Goal: Task Accomplishment & Management: Use online tool/utility

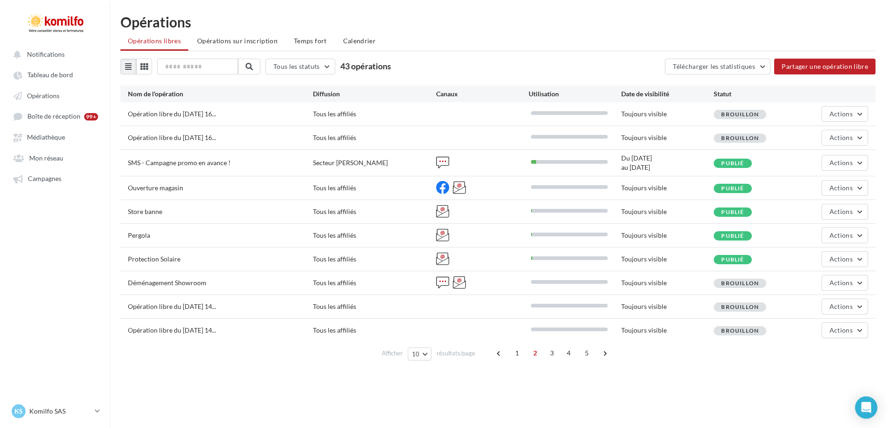
scroll to position [15, 0]
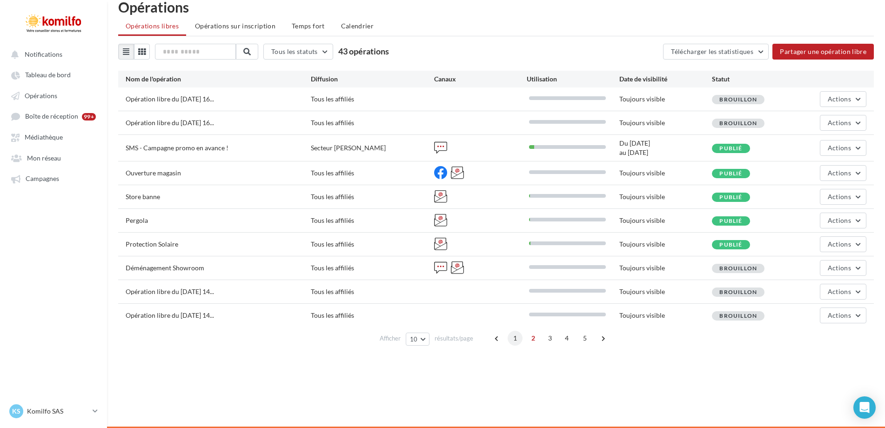
click at [517, 337] on span "1" at bounding box center [514, 338] width 15 height 15
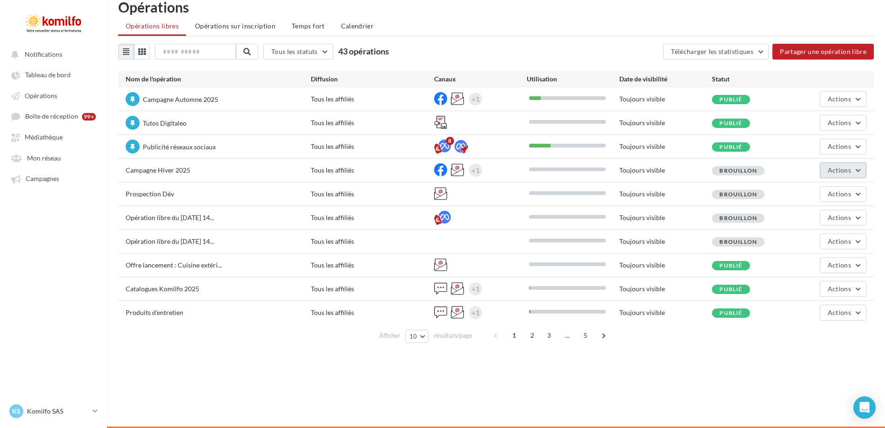
click at [836, 168] on span "Actions" at bounding box center [838, 170] width 23 height 8
click at [806, 235] on button "Publier" at bounding box center [819, 240] width 93 height 24
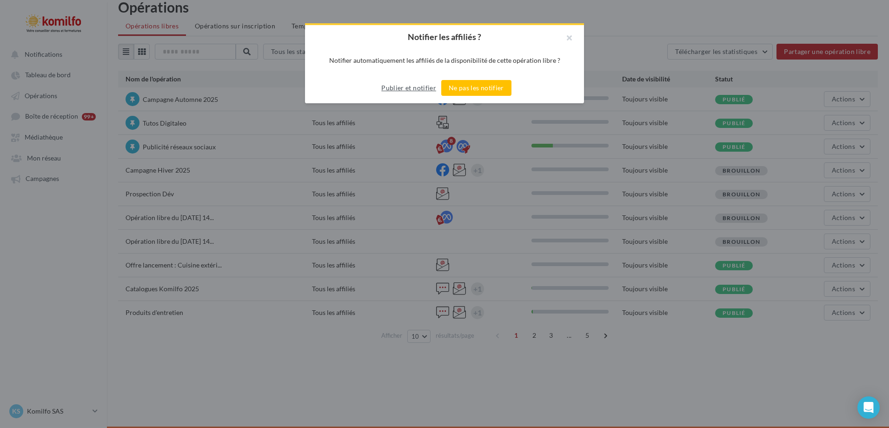
click at [394, 90] on button "Publier et notifier" at bounding box center [409, 87] width 62 height 11
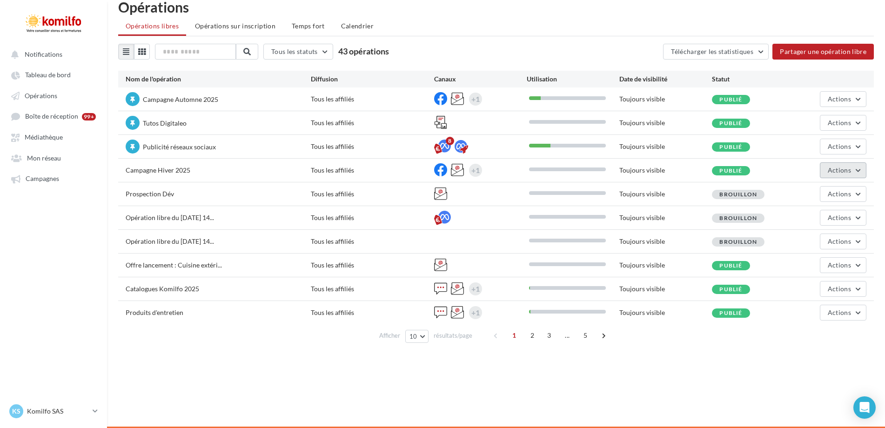
click at [847, 167] on span "Actions" at bounding box center [838, 170] width 23 height 8
click at [800, 193] on button "Editer" at bounding box center [819, 192] width 93 height 24
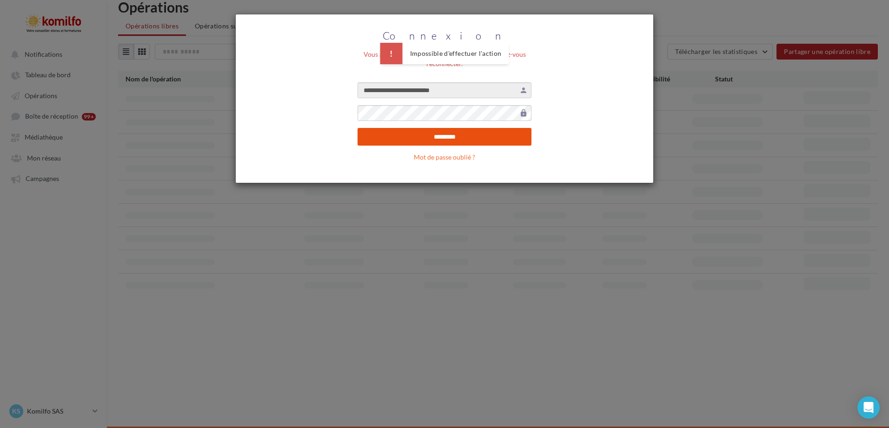
click at [442, 135] on input "*********" at bounding box center [445, 137] width 174 height 18
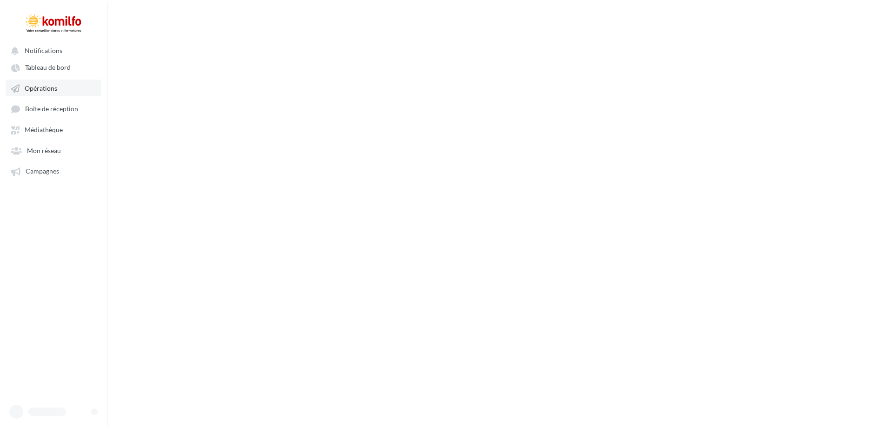
click at [66, 93] on link "Opérations" at bounding box center [54, 88] width 96 height 17
click at [19, 91] on icon at bounding box center [15, 88] width 8 height 8
click at [42, 108] on span "Boîte de réception" at bounding box center [51, 109] width 53 height 8
click at [39, 91] on span "Opérations" at bounding box center [41, 88] width 33 height 8
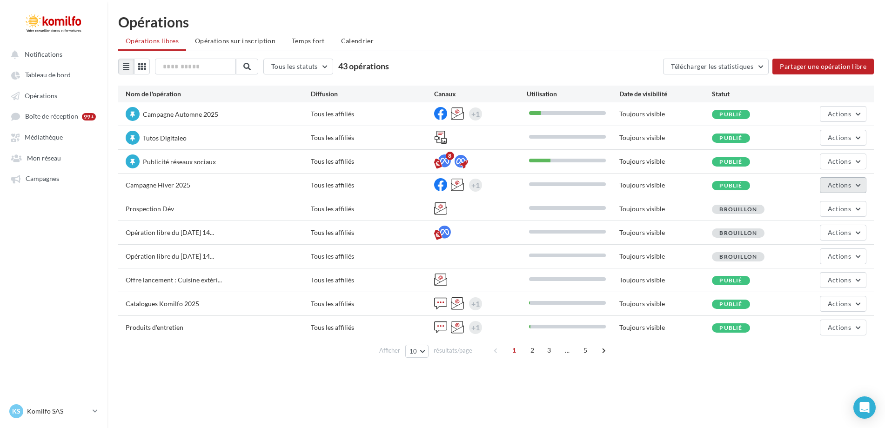
drag, startPoint x: 859, startPoint y: 180, endPoint x: 823, endPoint y: 180, distance: 35.3
click at [858, 181] on button "Actions" at bounding box center [843, 185] width 47 height 16
click at [800, 200] on button "Editer" at bounding box center [819, 207] width 93 height 24
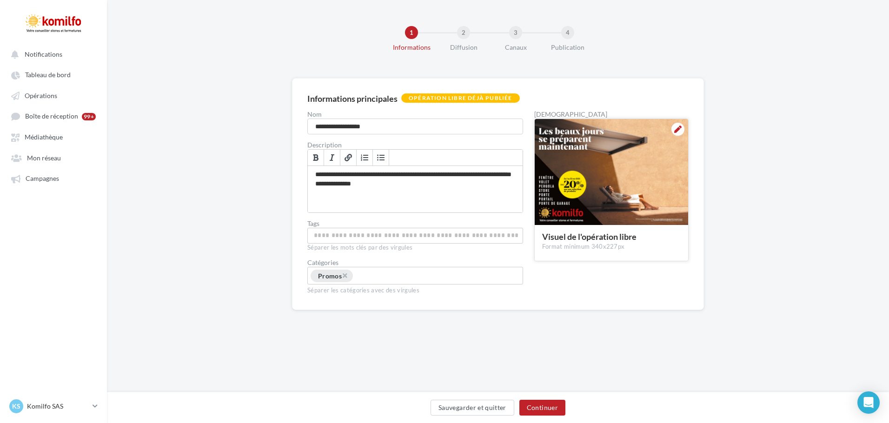
click at [673, 127] on div at bounding box center [678, 129] width 13 height 13
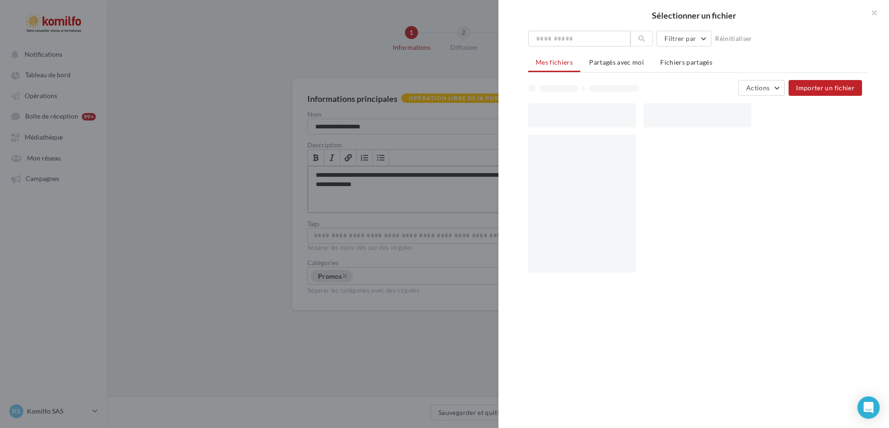
drag, startPoint x: 313, startPoint y: 208, endPoint x: 326, endPoint y: 200, distance: 15.2
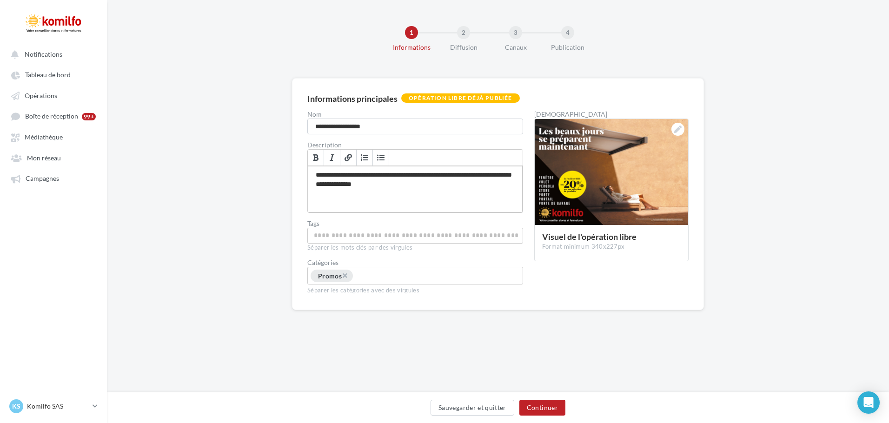
click at [418, 175] on div "**********" at bounding box center [415, 189] width 215 height 47
click at [683, 128] on div at bounding box center [678, 129] width 13 height 13
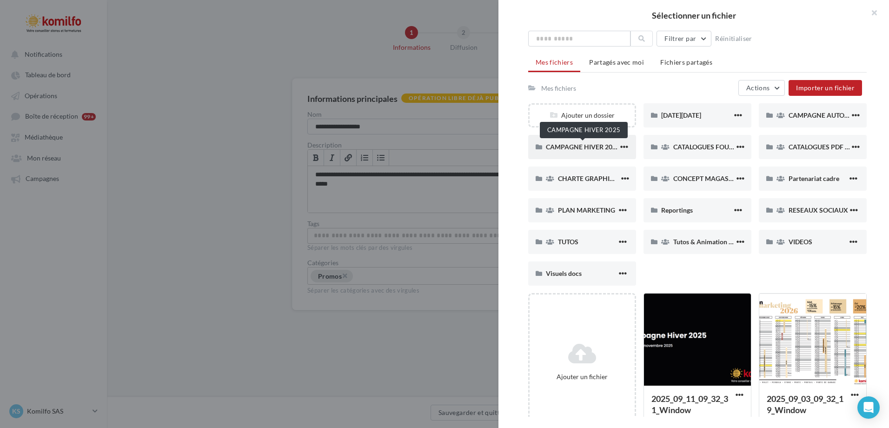
click at [572, 147] on span "CAMPAGNE HIVER 2025" at bounding box center [583, 147] width 74 height 8
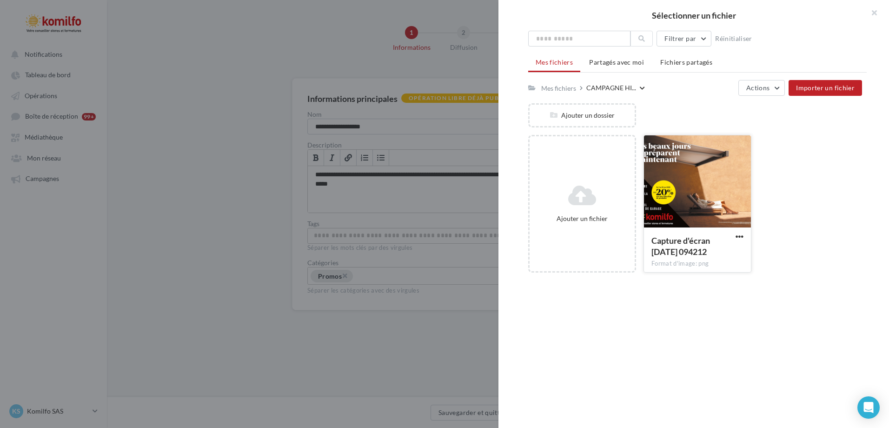
click at [683, 193] on div at bounding box center [697, 181] width 107 height 93
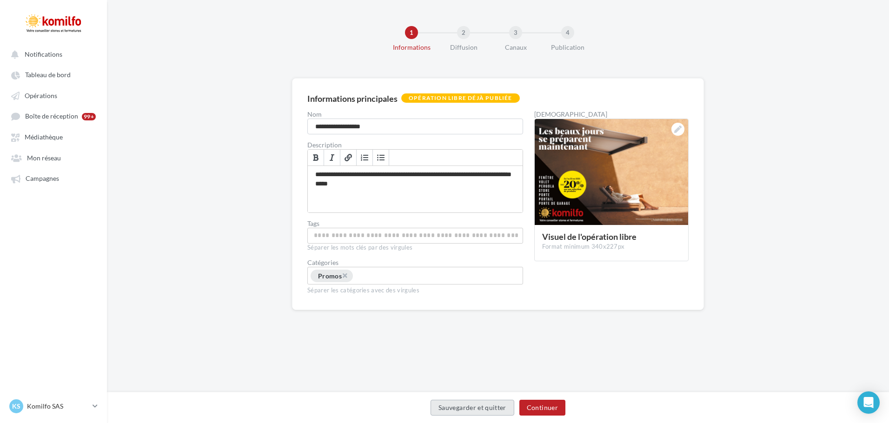
click at [493, 411] on button "Sauvegarder et quitter" at bounding box center [473, 408] width 84 height 16
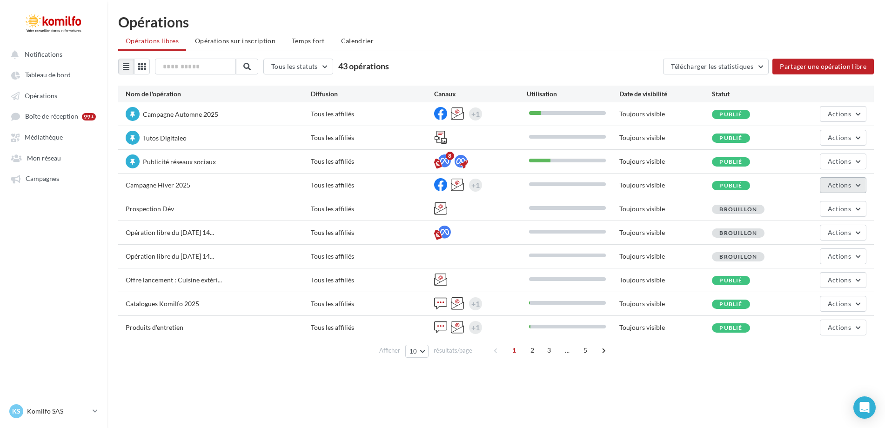
click at [840, 188] on span "Actions" at bounding box center [838, 185] width 23 height 8
click at [805, 274] on button "Dépublier" at bounding box center [819, 279] width 93 height 24
click at [835, 184] on span "Actions" at bounding box center [838, 185] width 23 height 8
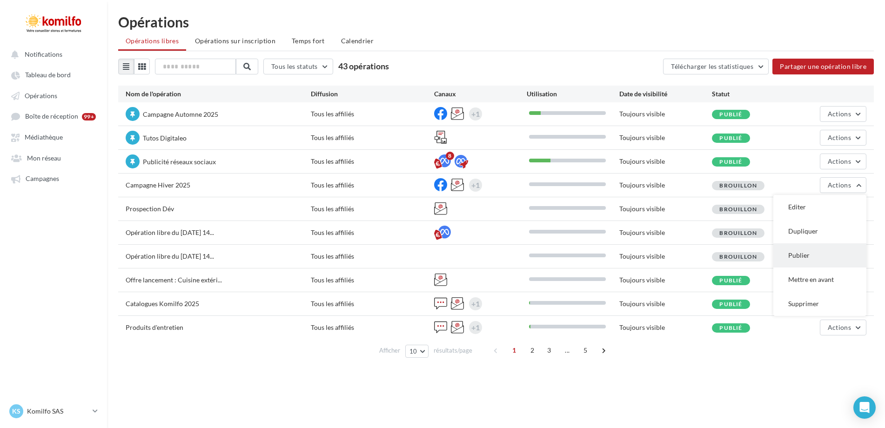
click at [790, 252] on button "Publier" at bounding box center [819, 255] width 93 height 24
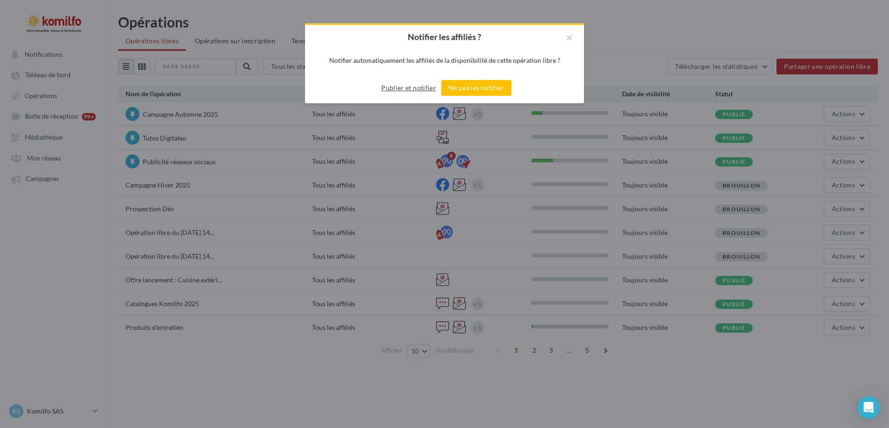
click at [392, 88] on button "Publier et notifier" at bounding box center [409, 87] width 62 height 11
